Goal: Task Accomplishment & Management: Manage account settings

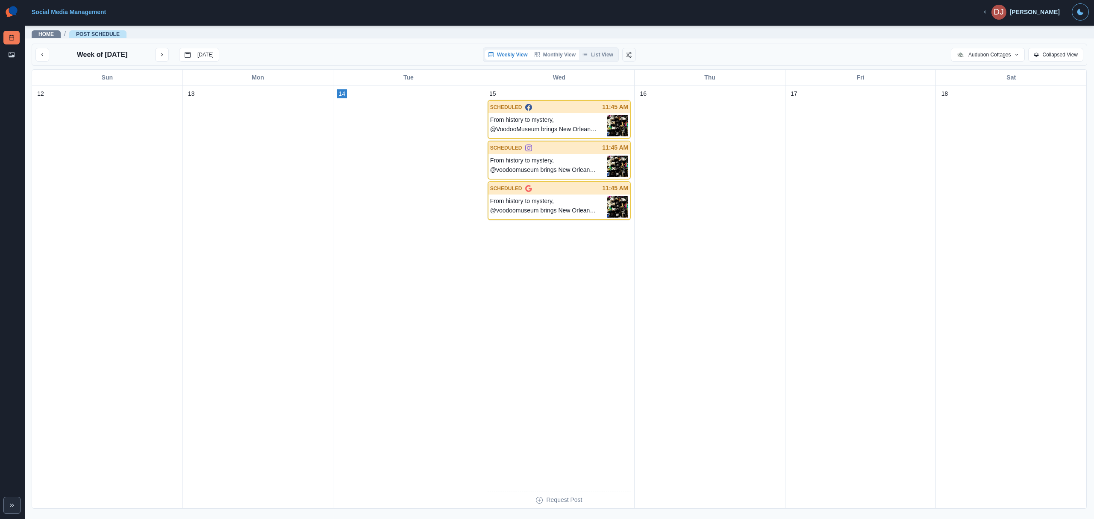
click at [551, 53] on button "Monthly View" at bounding box center [555, 55] width 48 height 10
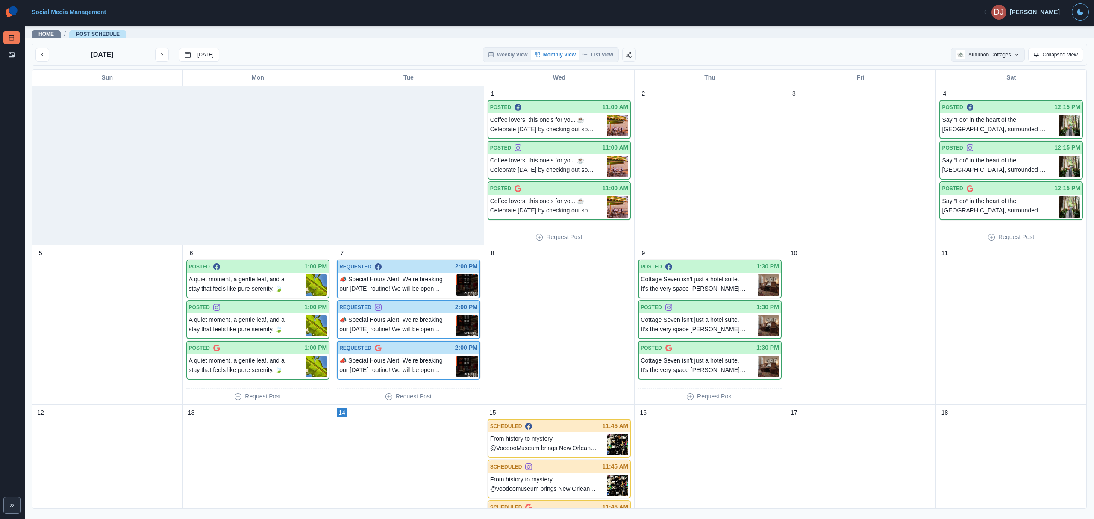
click at [989, 55] on button "Audubon Cottages" at bounding box center [987, 55] width 74 height 14
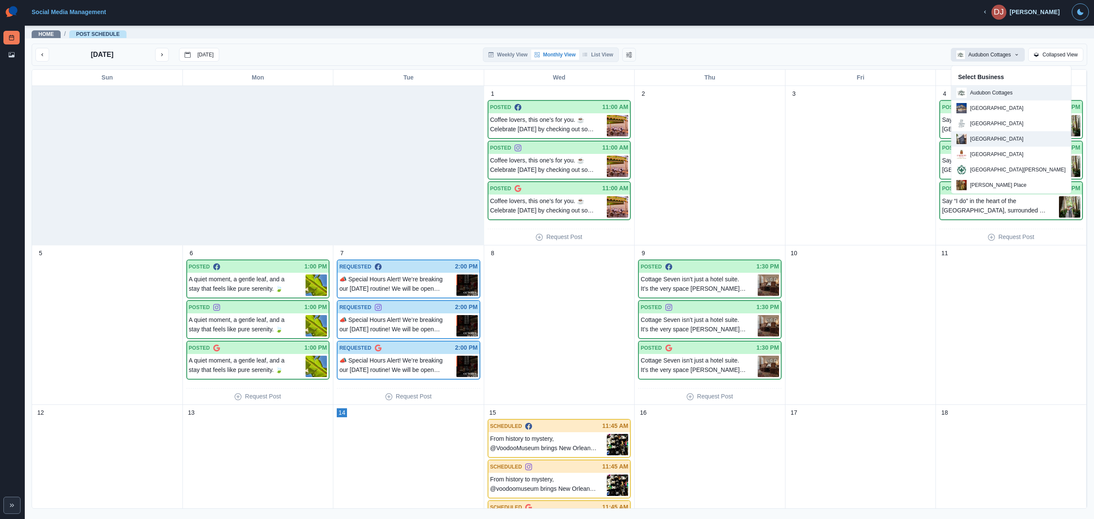
click at [975, 141] on p "[GEOGRAPHIC_DATA]" at bounding box center [996, 139] width 53 height 8
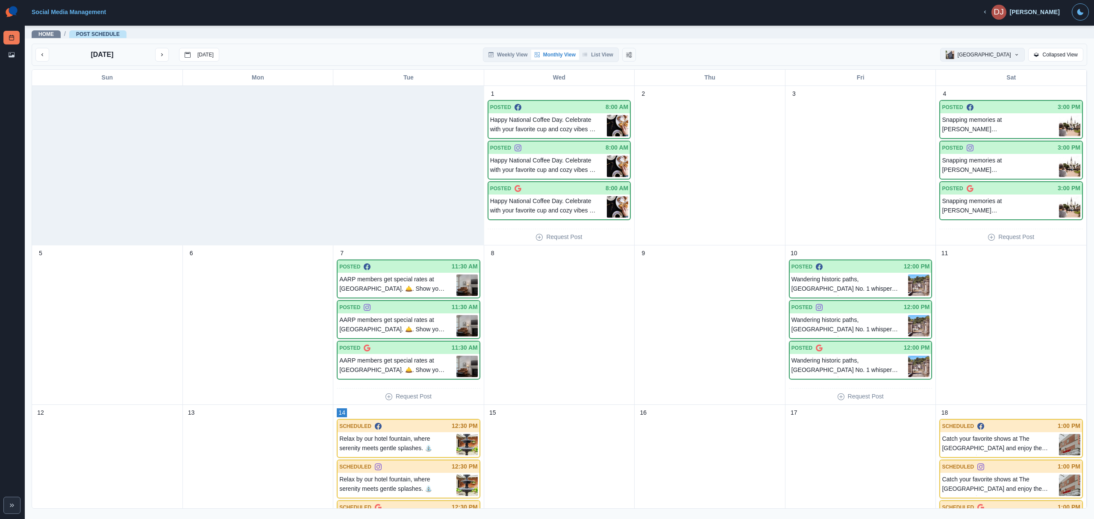
click at [989, 48] on button "[GEOGRAPHIC_DATA]" at bounding box center [982, 55] width 85 height 14
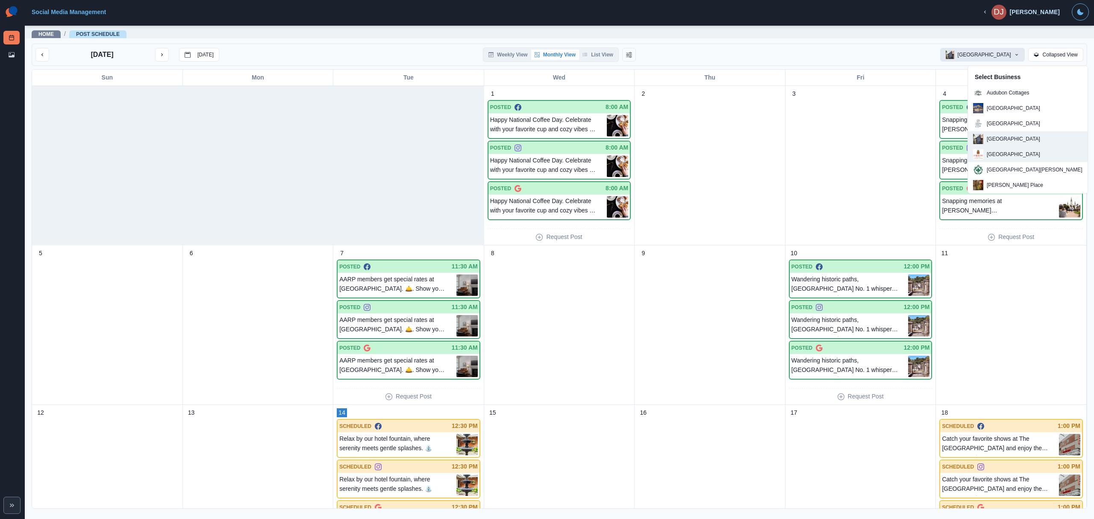
click at [990, 151] on p "[GEOGRAPHIC_DATA]" at bounding box center [1012, 154] width 53 height 8
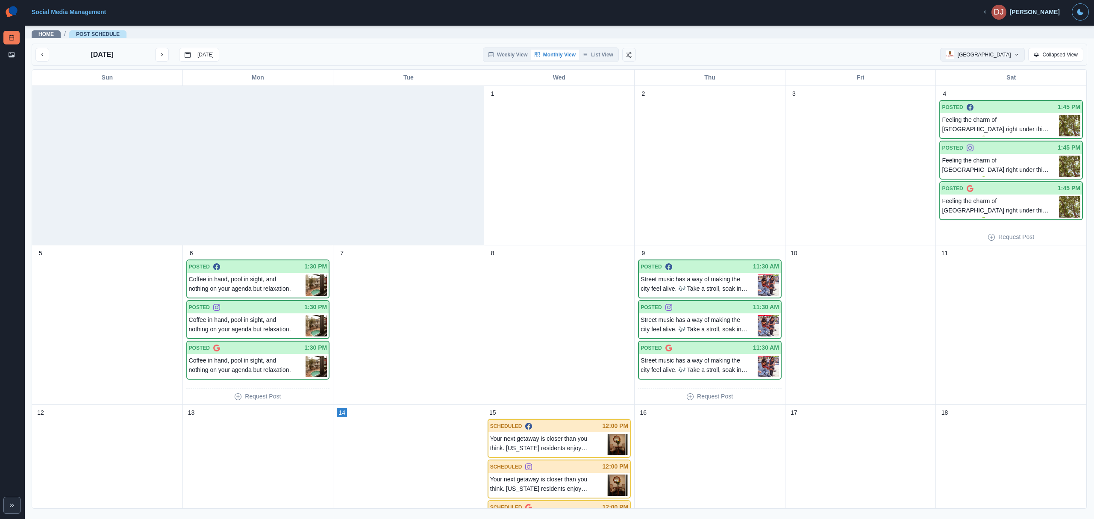
click at [1008, 53] on button "[GEOGRAPHIC_DATA]" at bounding box center [982, 55] width 85 height 14
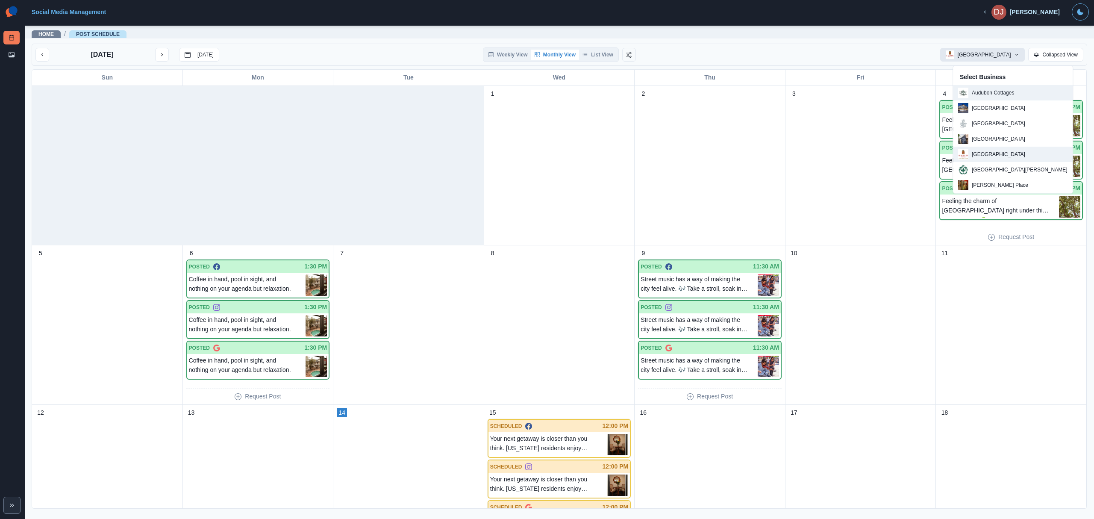
click at [974, 94] on p "Audubon Cottages" at bounding box center [992, 93] width 42 height 8
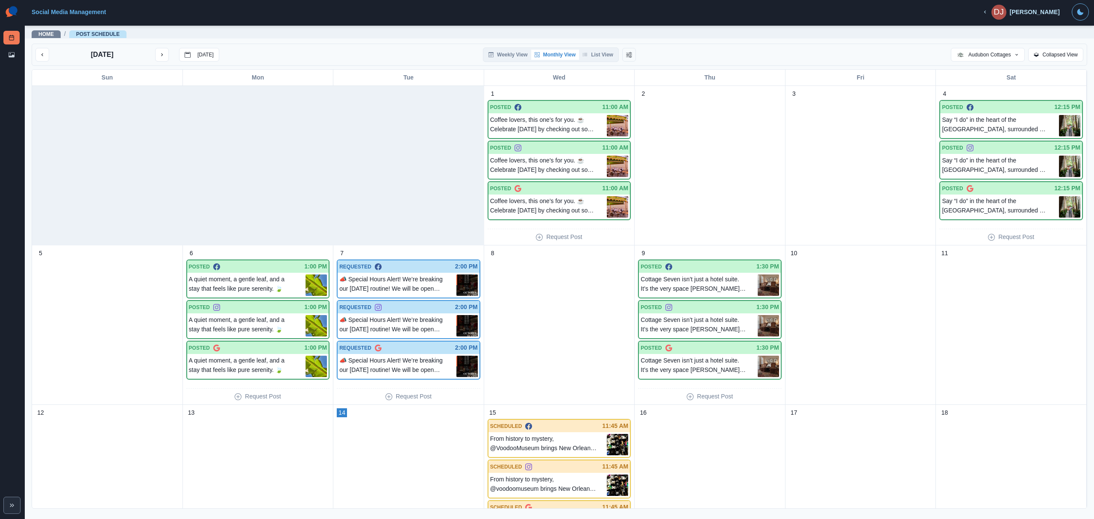
click at [402, 168] on div at bounding box center [408, 165] width 151 height 159
click at [247, 282] on p "A quiet moment, a gentle leaf, and a stay that feels like pure serenity. 🍃" at bounding box center [247, 284] width 117 height 21
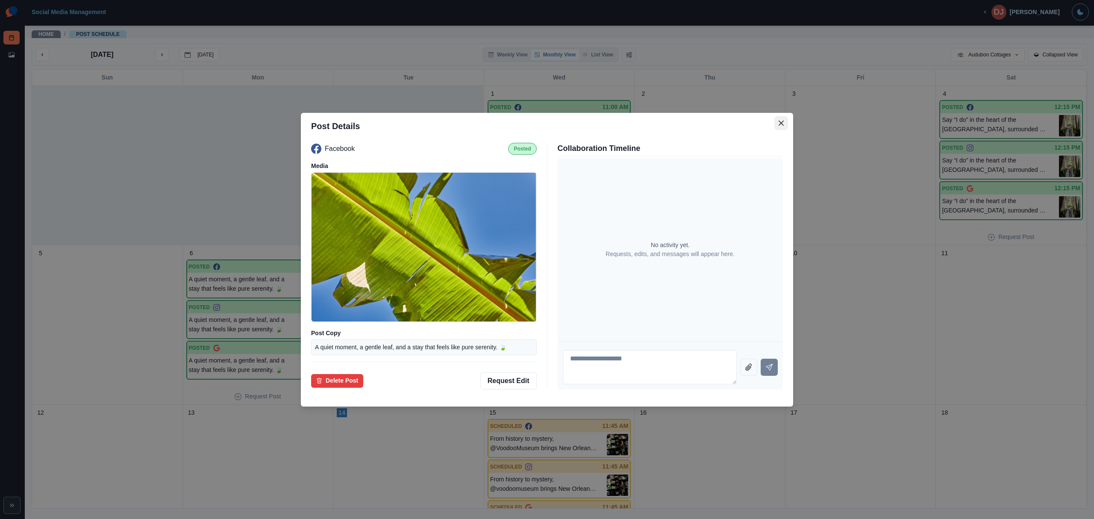
click at [777, 125] on button "Close" at bounding box center [781, 123] width 14 height 14
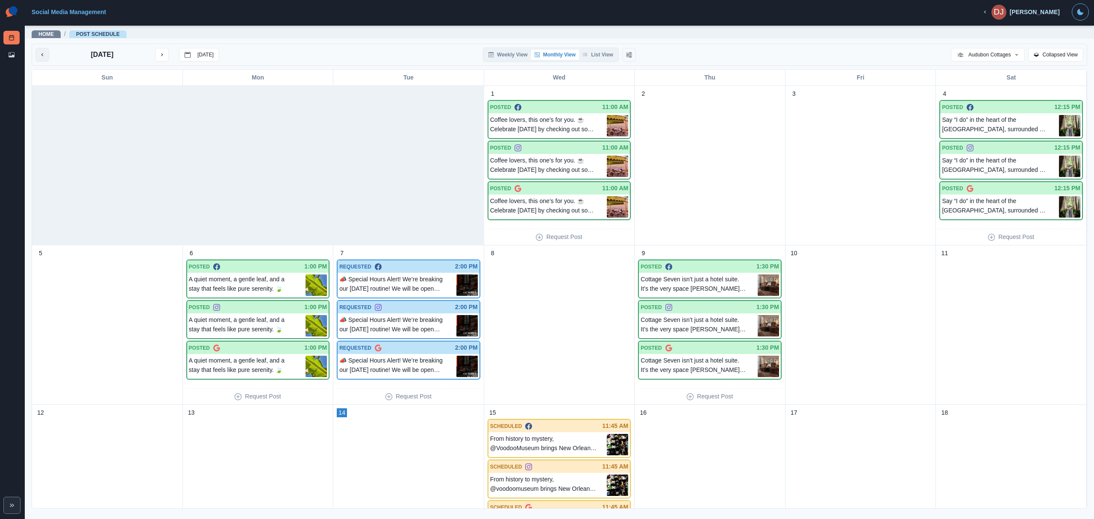
click at [45, 53] on icon "previous month" at bounding box center [42, 55] width 6 height 6
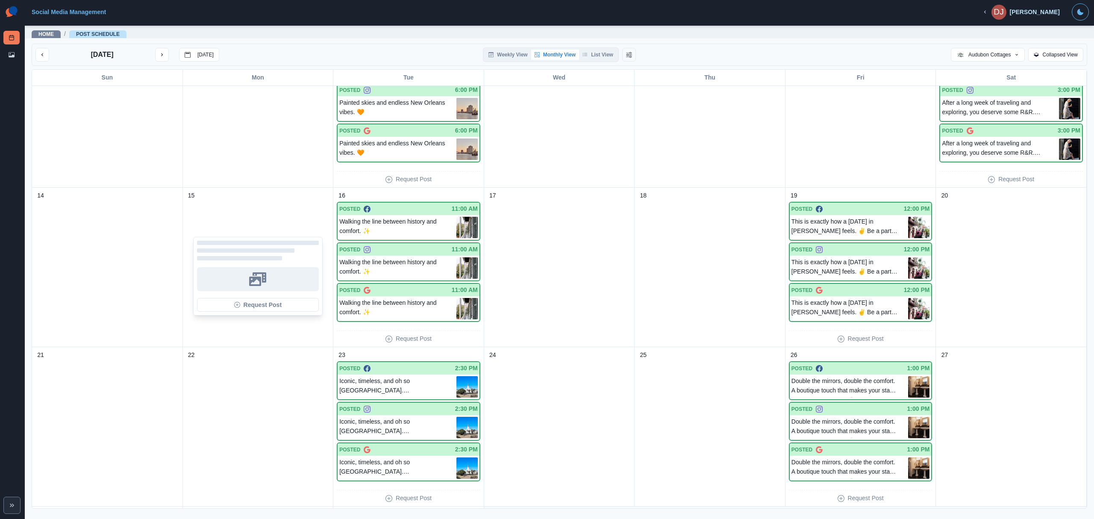
scroll to position [190, 0]
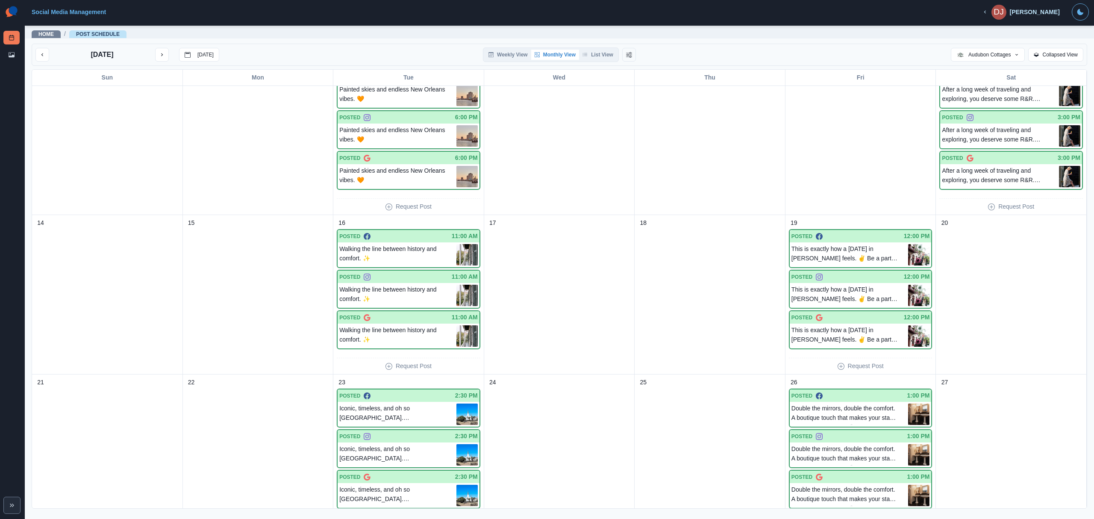
click at [263, 44] on div "[DATE] [DATE] Weekly View Monthly View List View [GEOGRAPHIC_DATA] Select Busin…" at bounding box center [559, 55] width 1055 height 22
click at [161, 57] on icon "next month" at bounding box center [162, 55] width 6 height 6
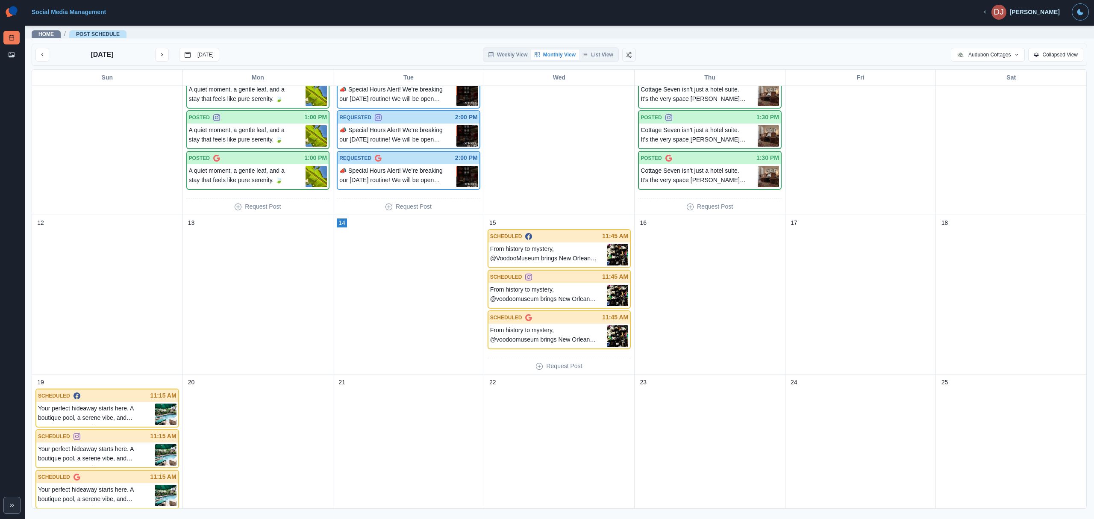
click at [287, 47] on div "[DATE] [DATE] Weekly View Monthly View List View Audubon Cottages Select Busine…" at bounding box center [559, 55] width 1055 height 22
click at [164, 58] on button "next month" at bounding box center [162, 55] width 14 height 14
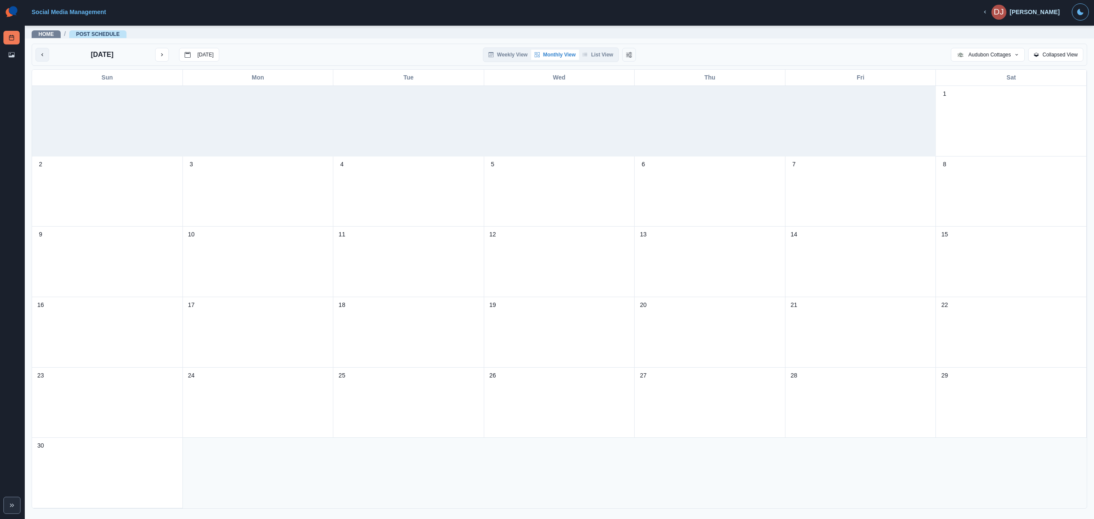
click at [44, 55] on icon "previous month" at bounding box center [42, 55] width 6 height 6
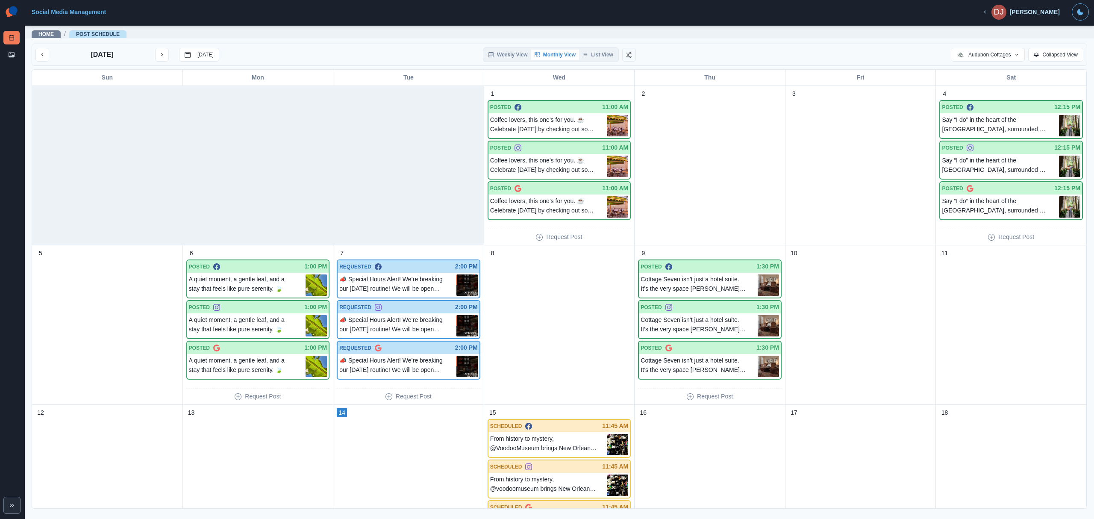
click at [325, 45] on div "[DATE] [DATE] Weekly View Monthly View List View Audubon Cottages Select Busine…" at bounding box center [559, 55] width 1055 height 22
